Goal: Information Seeking & Learning: Check status

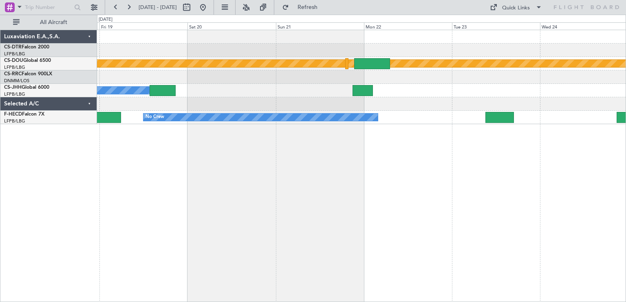
click at [93, 137] on div "Planned Maint Nice ([GEOGRAPHIC_DATA]) Planned Maint [GEOGRAPHIC_DATA] ([GEOGRA…" at bounding box center [313, 159] width 626 height 288
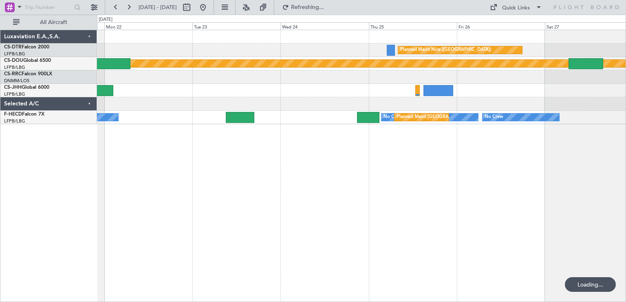
click at [178, 159] on div "Planned Maint Nice ([GEOGRAPHIC_DATA]) Planned Maint [GEOGRAPHIC_DATA] ([GEOGRA…" at bounding box center [361, 166] width 529 height 273
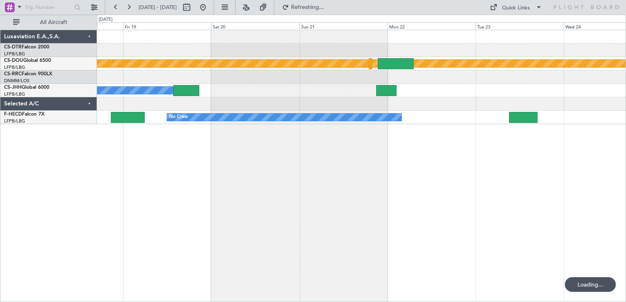
click at [498, 159] on div "Planned Maint Nice ([GEOGRAPHIC_DATA]) Planned Maint [GEOGRAPHIC_DATA] ([GEOGRA…" at bounding box center [361, 166] width 529 height 273
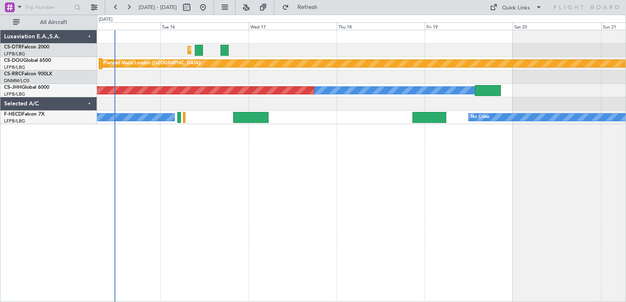
click at [528, 141] on div "Planned Maint Sofia Planned Maint [GEOGRAPHIC_DATA] ([GEOGRAPHIC_DATA]) Owner P…" at bounding box center [361, 166] width 529 height 273
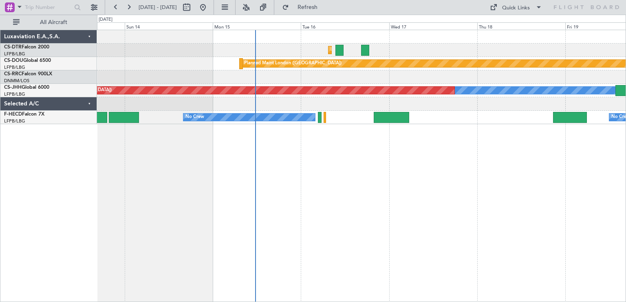
click at [434, 149] on div "Planned Maint Sofia Planned Maint [GEOGRAPHIC_DATA] ([GEOGRAPHIC_DATA]) Planned…" at bounding box center [361, 166] width 529 height 273
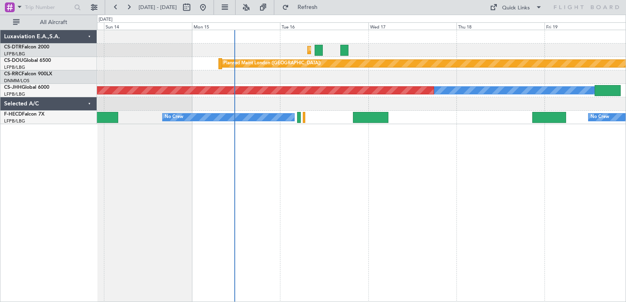
click at [360, 154] on div "Planned Maint Sofia Planned Maint [GEOGRAPHIC_DATA] ([GEOGRAPHIC_DATA]) Planned…" at bounding box center [361, 166] width 529 height 273
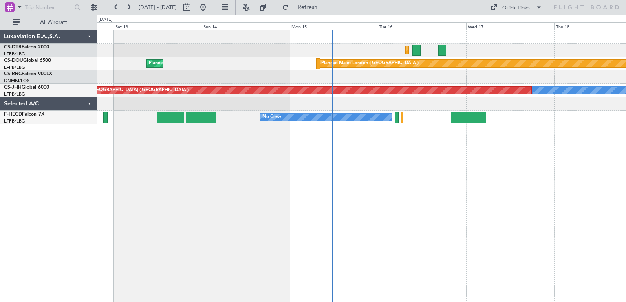
click at [402, 170] on div "Planned Maint Sofia AOG Maint Sofia Planned Maint [GEOGRAPHIC_DATA] ([GEOGRAPHI…" at bounding box center [361, 166] width 529 height 273
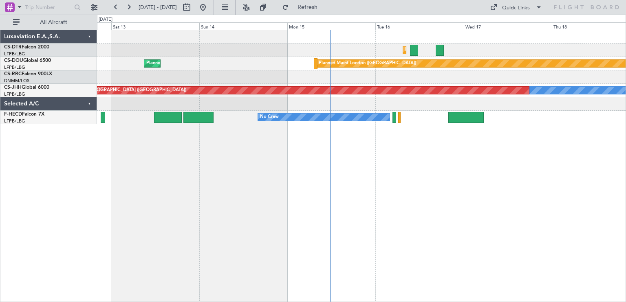
click at [421, 152] on div "Planned Maint Sofia AOG Maint Sofia Planned Maint [GEOGRAPHIC_DATA] ([GEOGRAPHI…" at bounding box center [361, 166] width 529 height 273
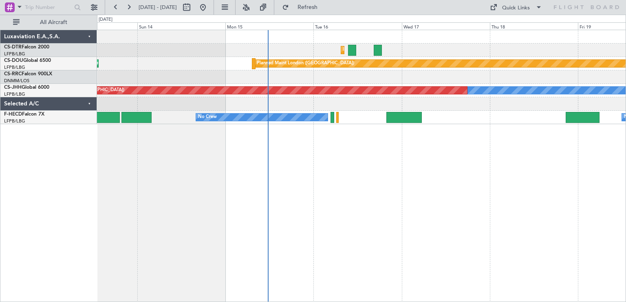
click at [233, 143] on div "Planned Maint Sofia Planned Maint [GEOGRAPHIC_DATA] ([GEOGRAPHIC_DATA]) Planned…" at bounding box center [361, 166] width 529 height 273
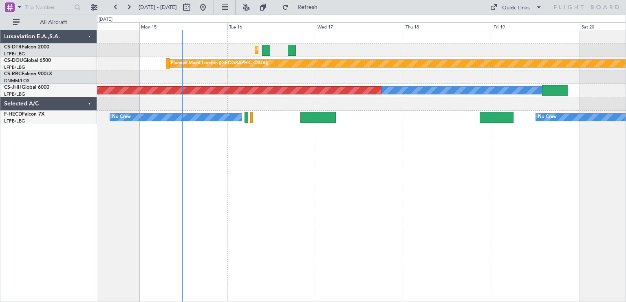
click at [259, 141] on div "Planned Maint Sofia Planned Maint [GEOGRAPHIC_DATA] ([GEOGRAPHIC_DATA]) Planned…" at bounding box center [361, 166] width 529 height 273
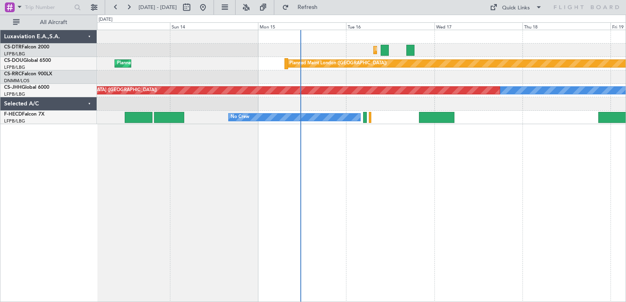
click at [453, 161] on div "Planned Maint Sofia AOG Maint Sofia Planned Maint [GEOGRAPHIC_DATA] ([GEOGRAPHI…" at bounding box center [361, 166] width 529 height 273
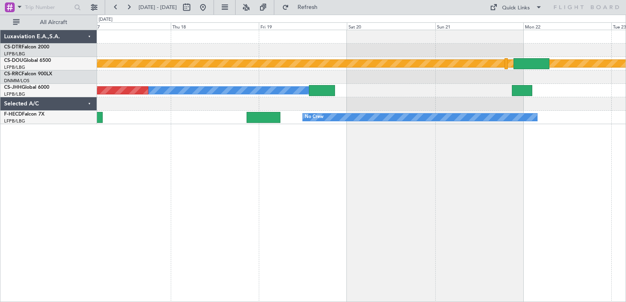
click at [203, 131] on div "Planned Maint Sofia Planned Maint [GEOGRAPHIC_DATA] ([GEOGRAPHIC_DATA]) Owner P…" at bounding box center [361, 166] width 529 height 273
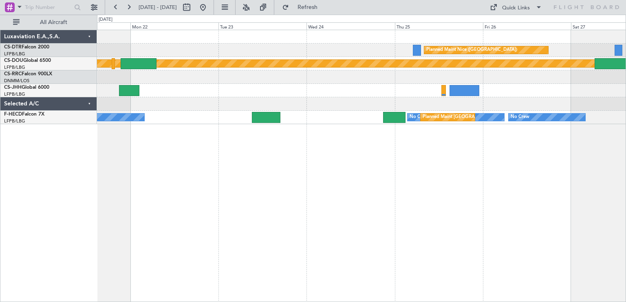
click at [149, 127] on div "Planned Maint Nice ([GEOGRAPHIC_DATA]) Planned Maint [GEOGRAPHIC_DATA] ([GEOGRA…" at bounding box center [361, 166] width 529 height 273
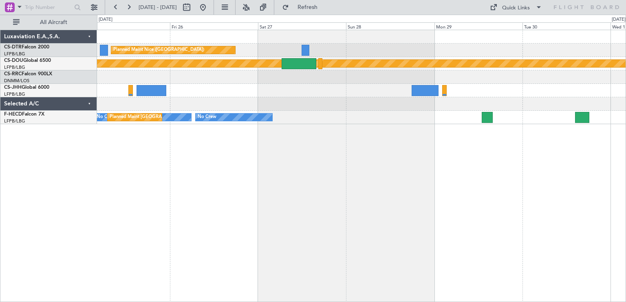
click at [162, 159] on div "Planned Maint Nice ([GEOGRAPHIC_DATA]) Planned Maint [GEOGRAPHIC_DATA] ([GEOGRA…" at bounding box center [361, 166] width 529 height 273
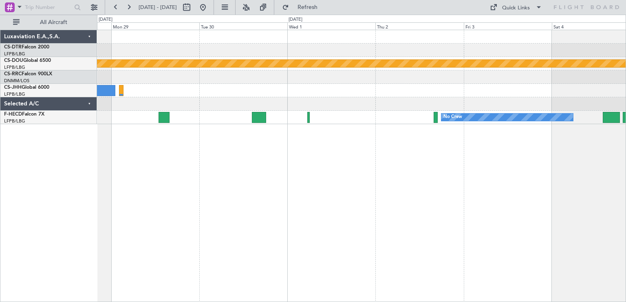
click at [626, 180] on div "Planned Maint London ([GEOGRAPHIC_DATA]) No Crew Luxaviation E.A.,S.A. CS-DTR F…" at bounding box center [313, 159] width 626 height 288
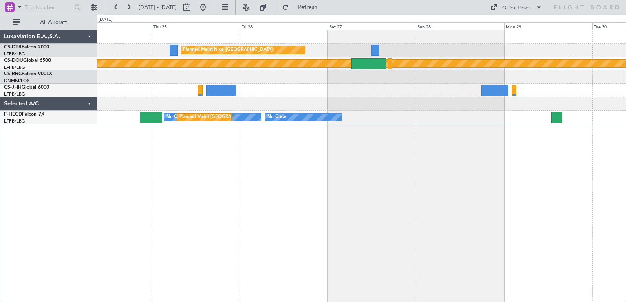
click at [626, 185] on div "Planned Maint Nice ([GEOGRAPHIC_DATA]) Planned Maint [GEOGRAPHIC_DATA] ([GEOGRA…" at bounding box center [313, 159] width 626 height 288
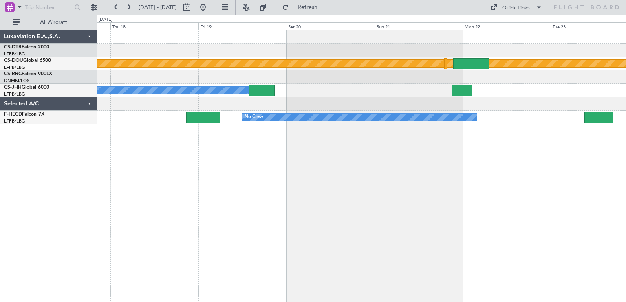
click at [526, 167] on div "Planned Maint Nice ([GEOGRAPHIC_DATA]) Planned Maint Sofia Planned Maint [GEOGR…" at bounding box center [361, 166] width 529 height 273
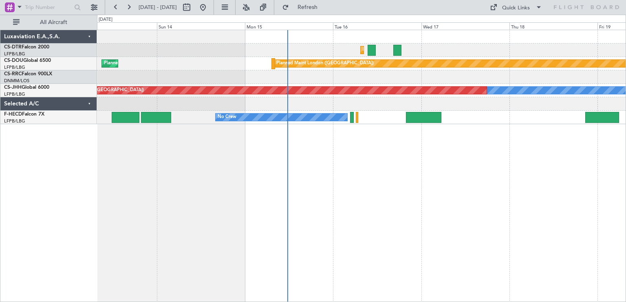
click at [546, 172] on div "Planned Maint Sofia Planned Maint [GEOGRAPHIC_DATA] ([GEOGRAPHIC_DATA]) Planned…" at bounding box center [361, 166] width 529 height 273
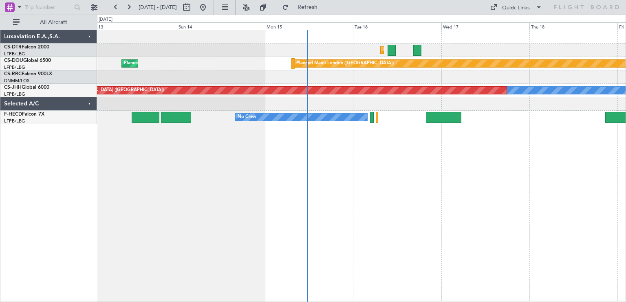
click at [279, 130] on div "Planned Maint Sofia AOG Maint Sofia Planned Maint [GEOGRAPHIC_DATA] ([GEOGRAPHI…" at bounding box center [361, 166] width 529 height 273
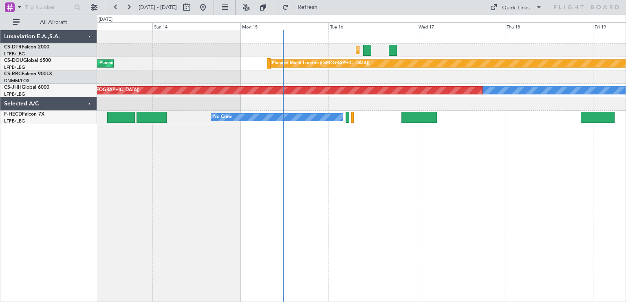
click at [308, 157] on div "Planned Maint Sofia Planned Maint [GEOGRAPHIC_DATA] ([GEOGRAPHIC_DATA]) Planned…" at bounding box center [361, 166] width 529 height 273
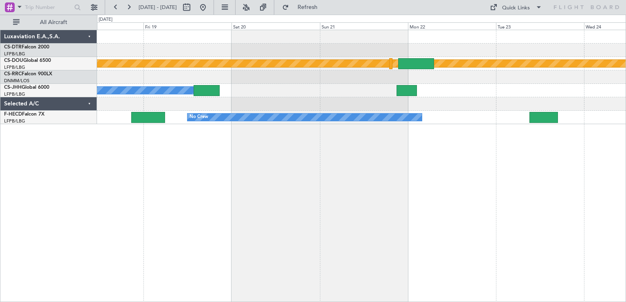
click at [134, 156] on div "Planned Maint Nice ([GEOGRAPHIC_DATA]) Planned Maint [GEOGRAPHIC_DATA] ([GEOGRA…" at bounding box center [361, 166] width 529 height 273
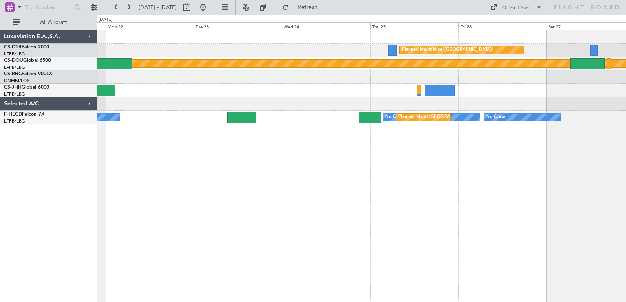
click at [141, 158] on div "Planned Maint Nice ([GEOGRAPHIC_DATA]) Planned Maint [GEOGRAPHIC_DATA] ([GEOGRA…" at bounding box center [361, 166] width 529 height 273
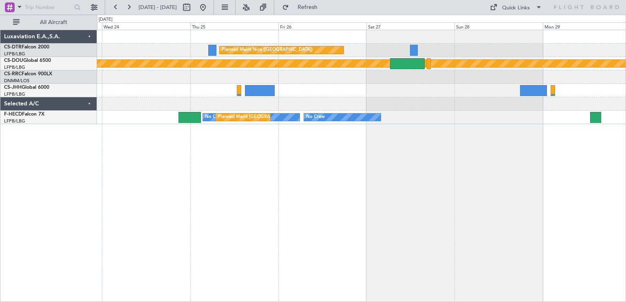
click at [364, 179] on div "Planned Maint Nice ([GEOGRAPHIC_DATA]) Planned Maint [GEOGRAPHIC_DATA] ([GEOGRA…" at bounding box center [361, 166] width 529 height 273
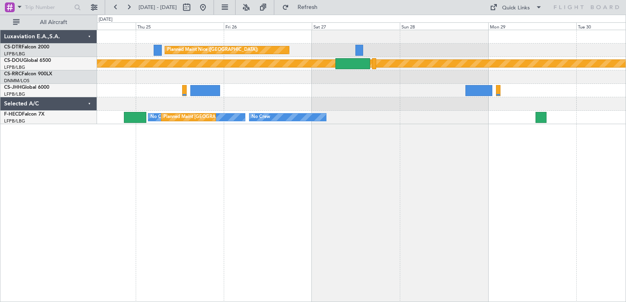
click at [174, 138] on div "Planned Maint Nice ([GEOGRAPHIC_DATA]) Planned Maint [GEOGRAPHIC_DATA] ([GEOGRA…" at bounding box center [361, 166] width 529 height 273
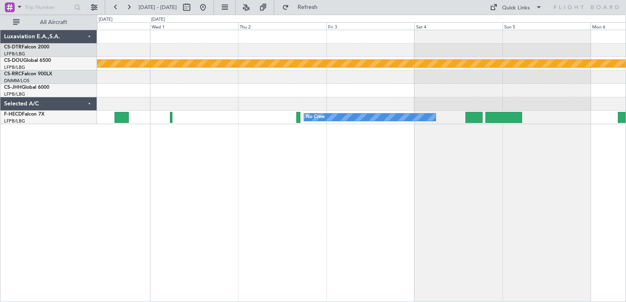
click at [206, 132] on div "Planned Maint London ([GEOGRAPHIC_DATA]) No Crew" at bounding box center [361, 166] width 529 height 273
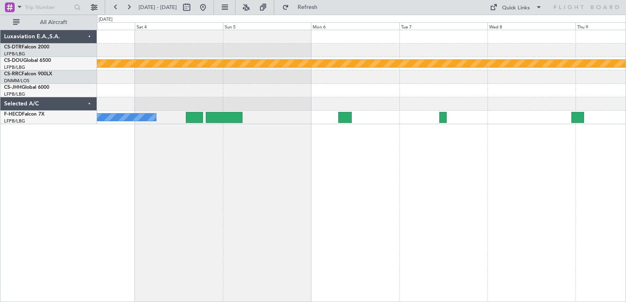
click at [230, 138] on div "Planned Maint London ([GEOGRAPHIC_DATA]) No Crew No Crew" at bounding box center [361, 166] width 529 height 273
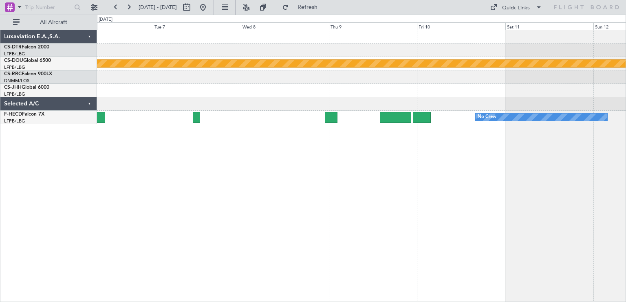
click at [65, 134] on div "Planned Maint London ([GEOGRAPHIC_DATA]) No Crew Planned Maint [GEOGRAPHIC_DATA…" at bounding box center [313, 159] width 626 height 288
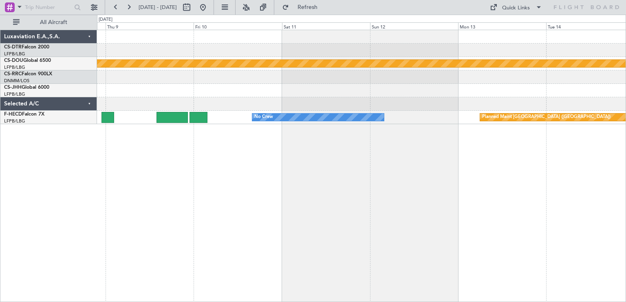
click at [182, 133] on div "Planned Maint London ([GEOGRAPHIC_DATA]) No Crew Planned Maint [GEOGRAPHIC_DATA…" at bounding box center [361, 166] width 529 height 273
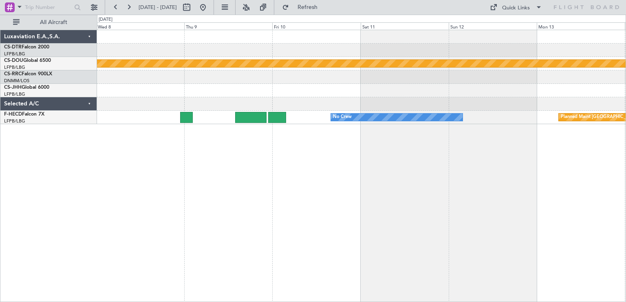
click at [422, 161] on div "Planned Maint London ([GEOGRAPHIC_DATA]) No Crew Planned Maint [GEOGRAPHIC_DATA…" at bounding box center [361, 166] width 529 height 273
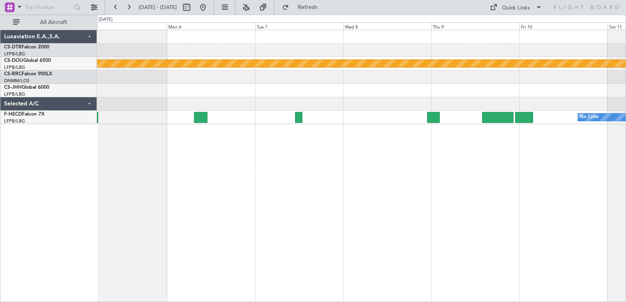
click at [447, 167] on div "Planned Maint London ([GEOGRAPHIC_DATA]) No Crew No Crew" at bounding box center [361, 166] width 529 height 273
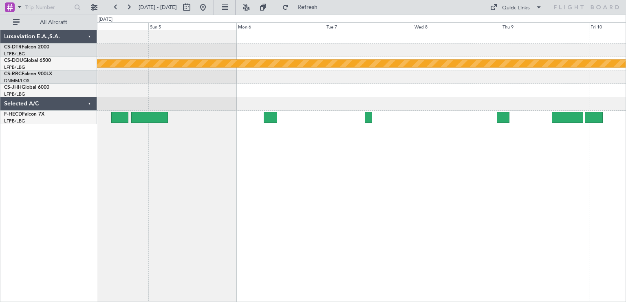
click at [381, 154] on div "Planned Maint London ([GEOGRAPHIC_DATA]) No Crew No Crew" at bounding box center [361, 166] width 529 height 273
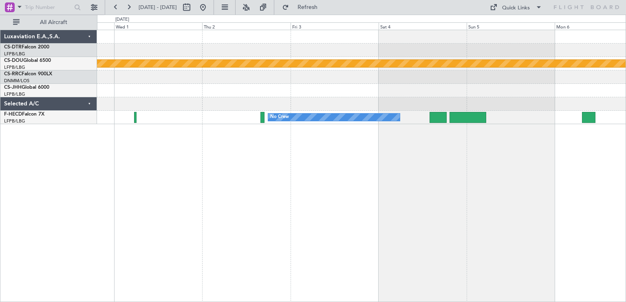
click at [354, 163] on div "Planned Maint London ([GEOGRAPHIC_DATA]) No Crew" at bounding box center [361, 166] width 529 height 273
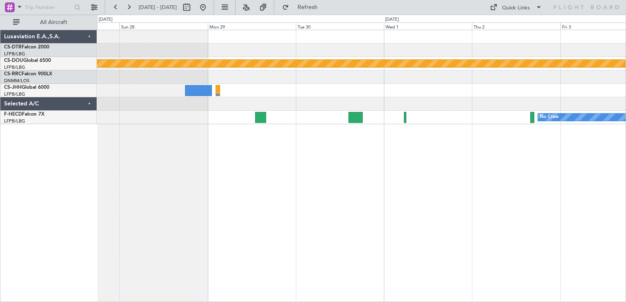
click at [432, 157] on div "Planned Maint Nice ([GEOGRAPHIC_DATA]) Planned Maint [GEOGRAPHIC_DATA] ([GEOGRA…" at bounding box center [361, 166] width 529 height 273
